Goal: Information Seeking & Learning: Compare options

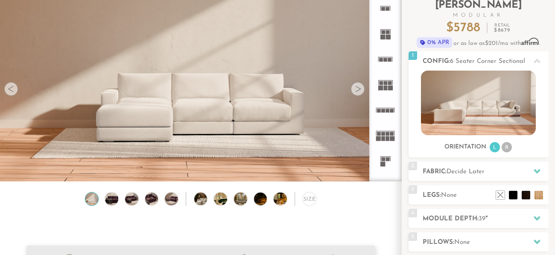
scroll to position [60, 0]
click at [355, 88] on div at bounding box center [358, 89] width 14 height 14
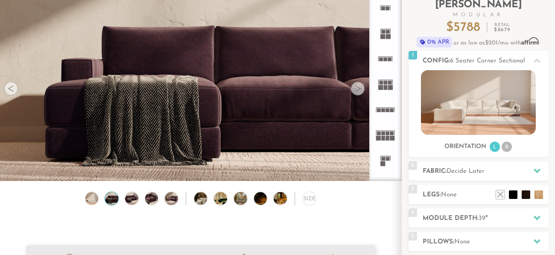
click at [355, 88] on div at bounding box center [358, 89] width 14 height 14
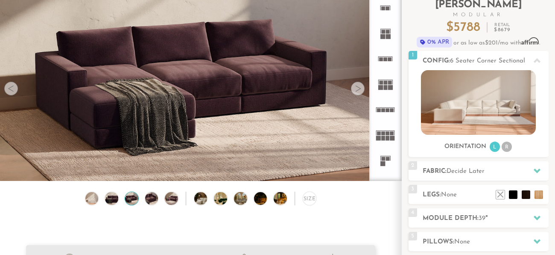
click at [355, 88] on div at bounding box center [358, 89] width 14 height 14
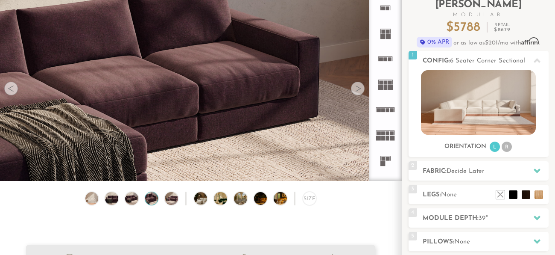
click at [355, 88] on div at bounding box center [358, 89] width 14 height 14
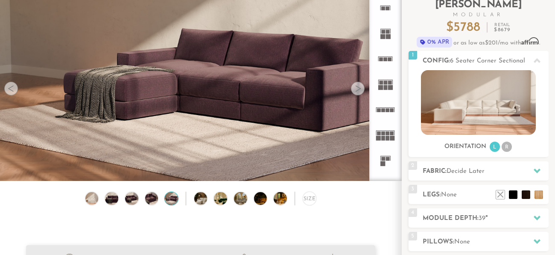
click at [355, 88] on div at bounding box center [358, 89] width 14 height 14
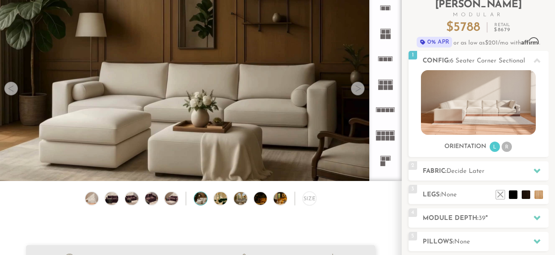
click at [355, 88] on div at bounding box center [358, 89] width 14 height 14
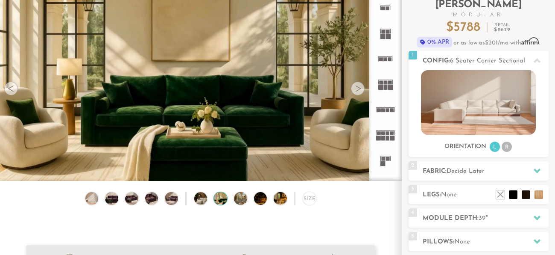
click at [355, 88] on div at bounding box center [358, 89] width 14 height 14
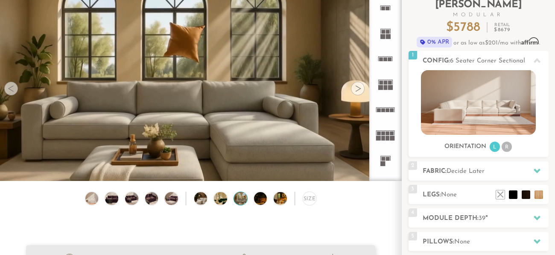
click at [355, 88] on div at bounding box center [358, 89] width 14 height 14
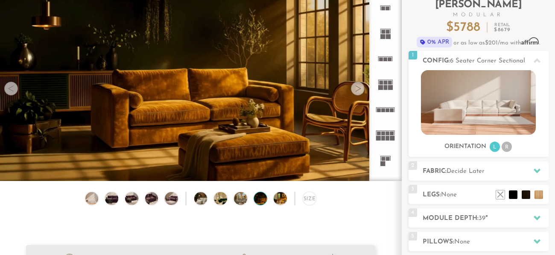
click at [355, 88] on div at bounding box center [358, 89] width 14 height 14
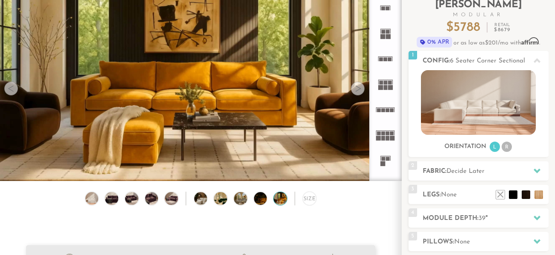
click at [355, 88] on div at bounding box center [358, 89] width 14 height 14
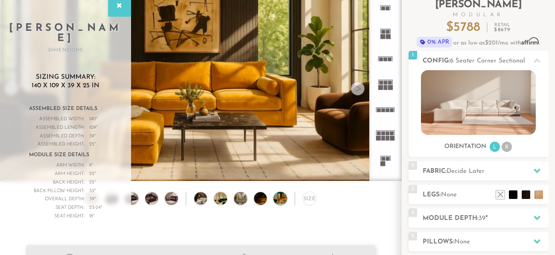
click at [355, 88] on div at bounding box center [358, 89] width 14 height 14
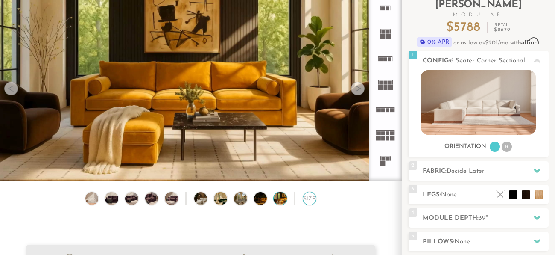
click at [310, 196] on div "Size" at bounding box center [310, 198] width 14 height 14
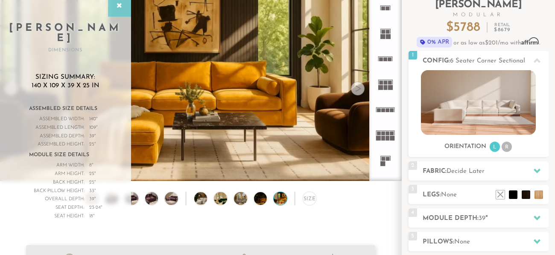
click at [122, 12] on div at bounding box center [119, 5] width 23 height 21
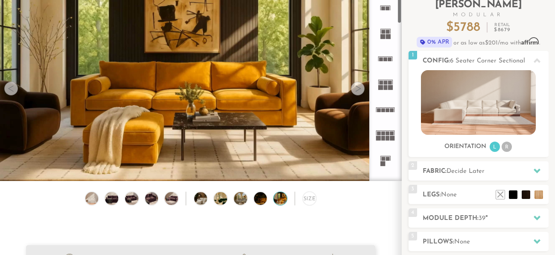
click at [390, 140] on icon at bounding box center [385, 134] width 25 height 25
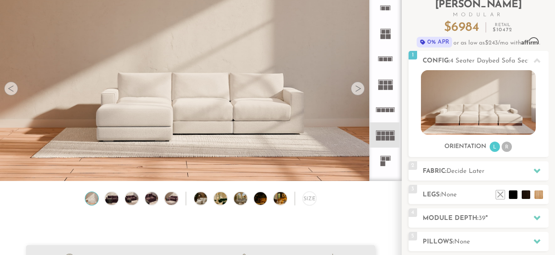
click at [383, 109] on rect at bounding box center [383, 110] width 4 height 4
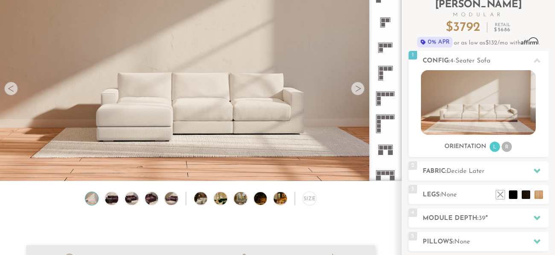
scroll to position [213, 0]
click at [383, 100] on icon at bounding box center [385, 99] width 25 height 25
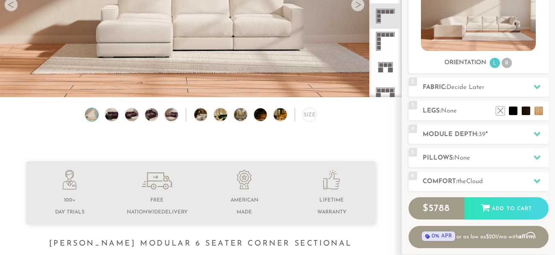
scroll to position [145, 0]
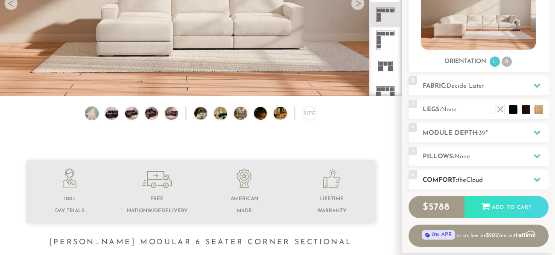
click at [441, 176] on h2 "Comfort: the Cloud" at bounding box center [486, 180] width 126 height 10
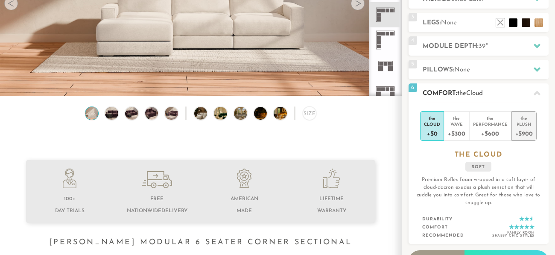
click at [525, 126] on div "Plush" at bounding box center [525, 124] width 18 height 6
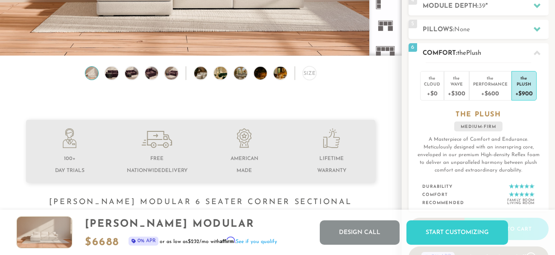
scroll to position [185, 0]
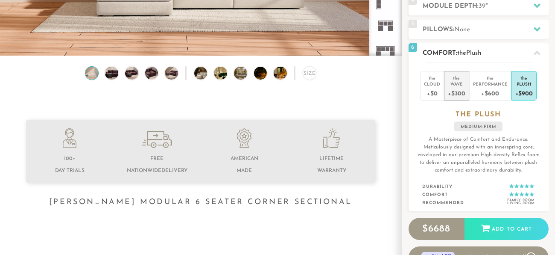
click at [456, 79] on div "the" at bounding box center [456, 76] width 17 height 9
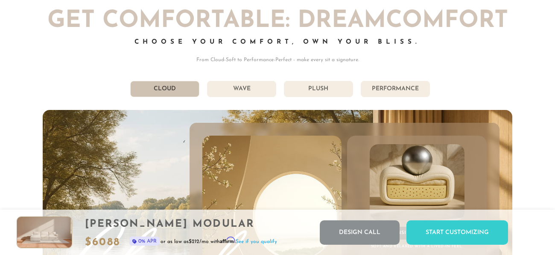
scroll to position [4307, 0]
click at [239, 93] on li "Wave" at bounding box center [241, 88] width 69 height 16
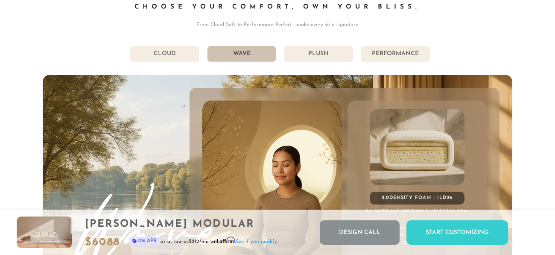
scroll to position [4340, 0]
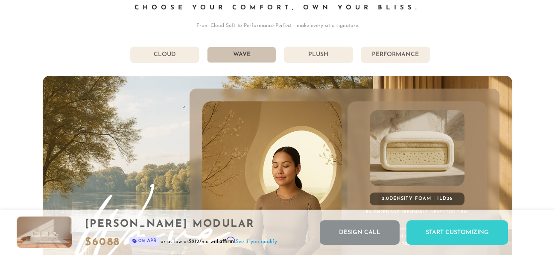
click at [294, 57] on li "Plush" at bounding box center [318, 55] width 69 height 16
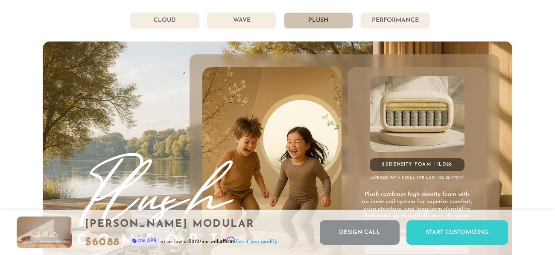
scroll to position [4372, 0]
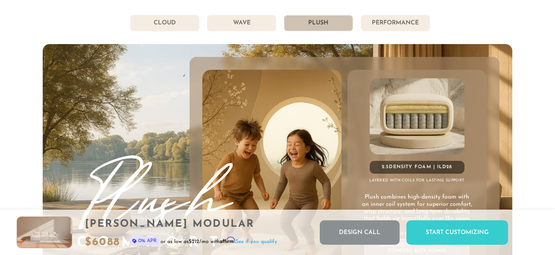
click at [264, 26] on li "Wave" at bounding box center [241, 23] width 69 height 16
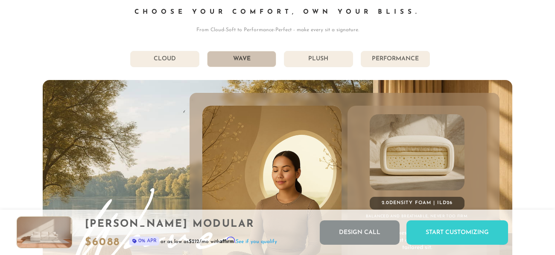
scroll to position [4335, 0]
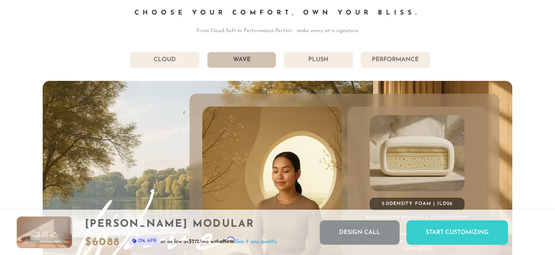
click at [369, 59] on li "Performance" at bounding box center [395, 60] width 69 height 16
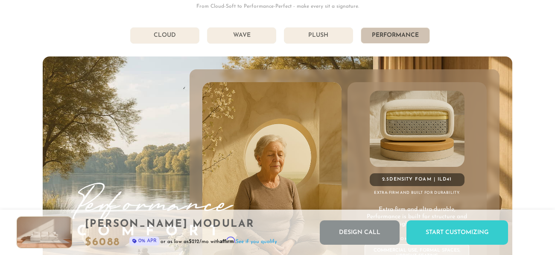
scroll to position [4342, 0]
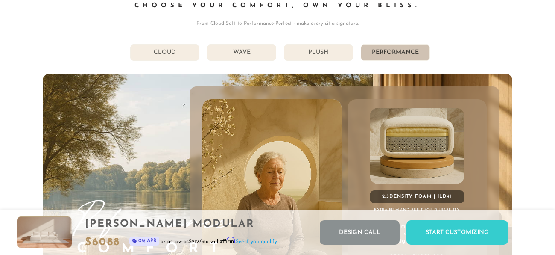
click at [334, 50] on li "Plush" at bounding box center [318, 52] width 69 height 16
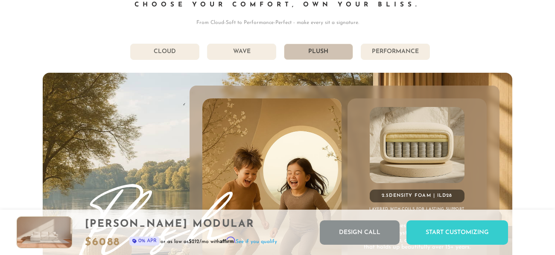
scroll to position [4340, 0]
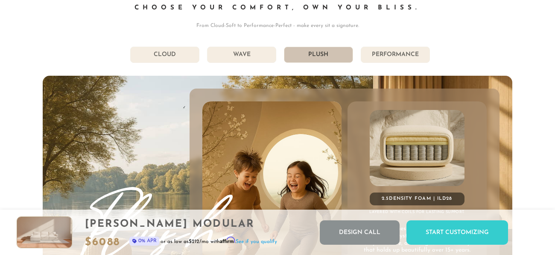
click at [255, 49] on li "Wave" at bounding box center [241, 55] width 69 height 16
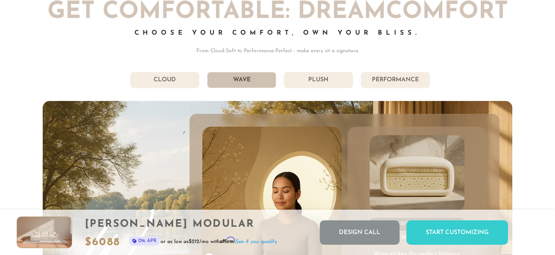
scroll to position [4337, 0]
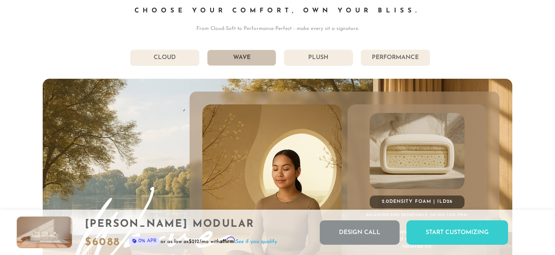
click at [343, 63] on li "Plush" at bounding box center [318, 58] width 69 height 16
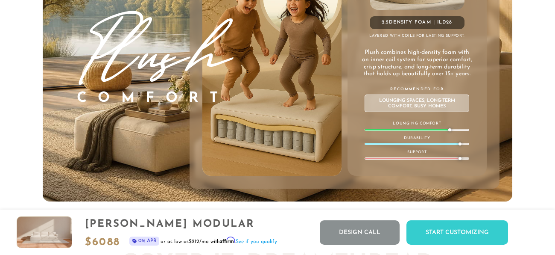
scroll to position [4505, 0]
